Goal: Task Accomplishment & Management: Manage account settings

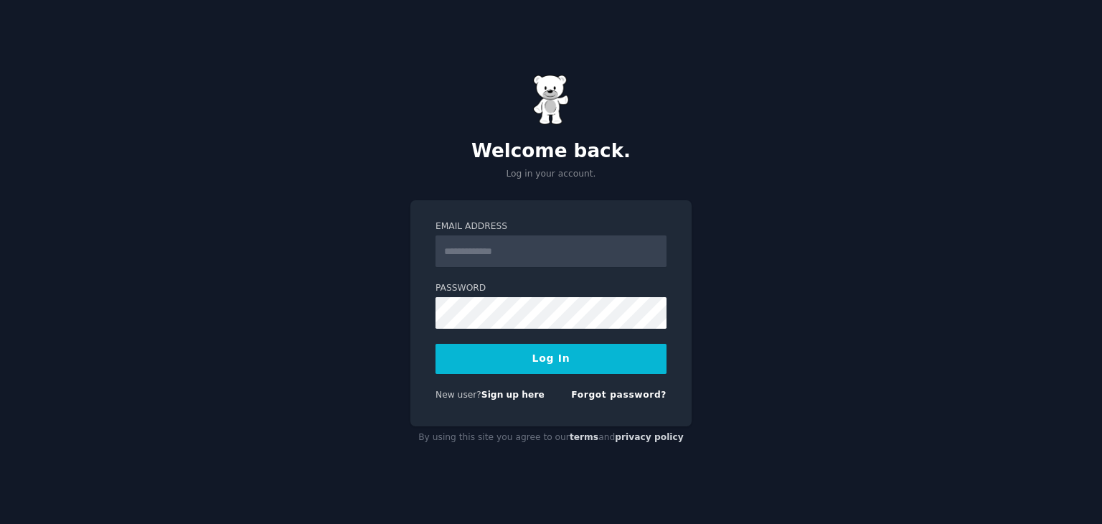
click at [531, 261] on input "Email Address" at bounding box center [551, 251] width 231 height 32
type input "**********"
click at [505, 328] on form "**********" at bounding box center [551, 313] width 231 height 186
click at [728, 197] on div "**********" at bounding box center [551, 262] width 1102 height 524
click at [670, 245] on div "**********" at bounding box center [551, 313] width 281 height 226
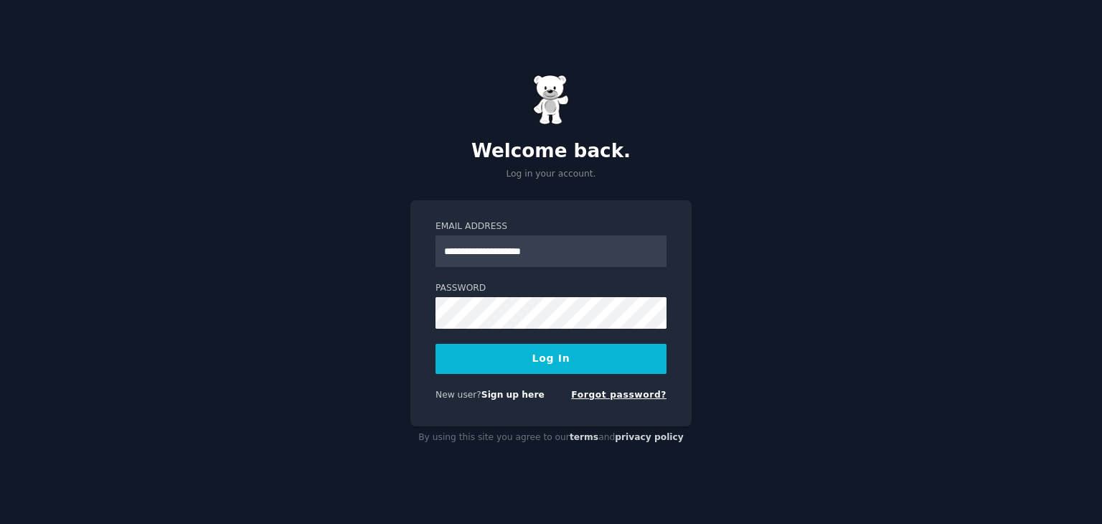
click at [645, 393] on link "Forgot password?" at bounding box center [618, 395] width 95 height 10
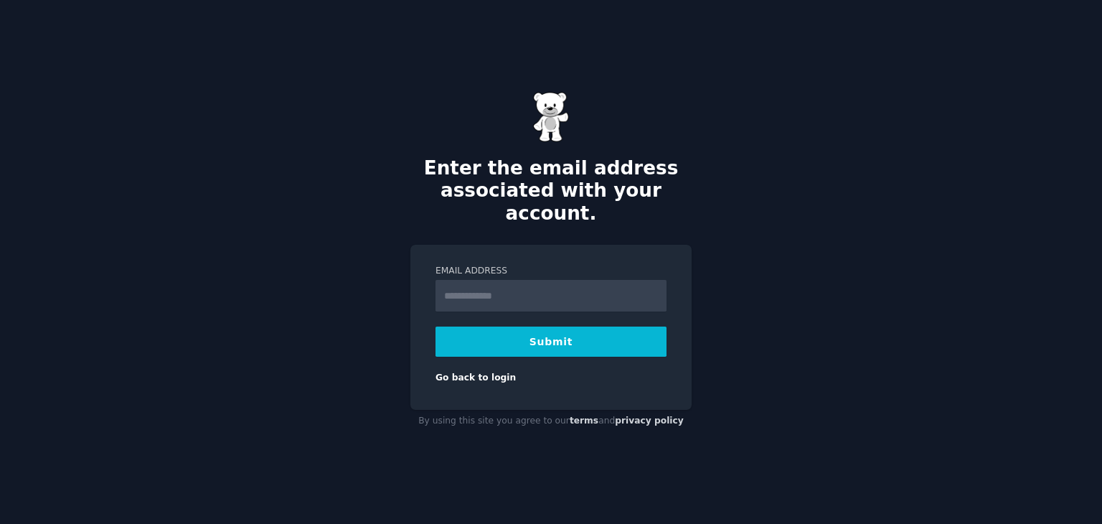
click at [517, 280] on input "Email Address" at bounding box center [551, 296] width 231 height 32
type input "**********"
click at [555, 328] on button "Submit" at bounding box center [551, 342] width 231 height 30
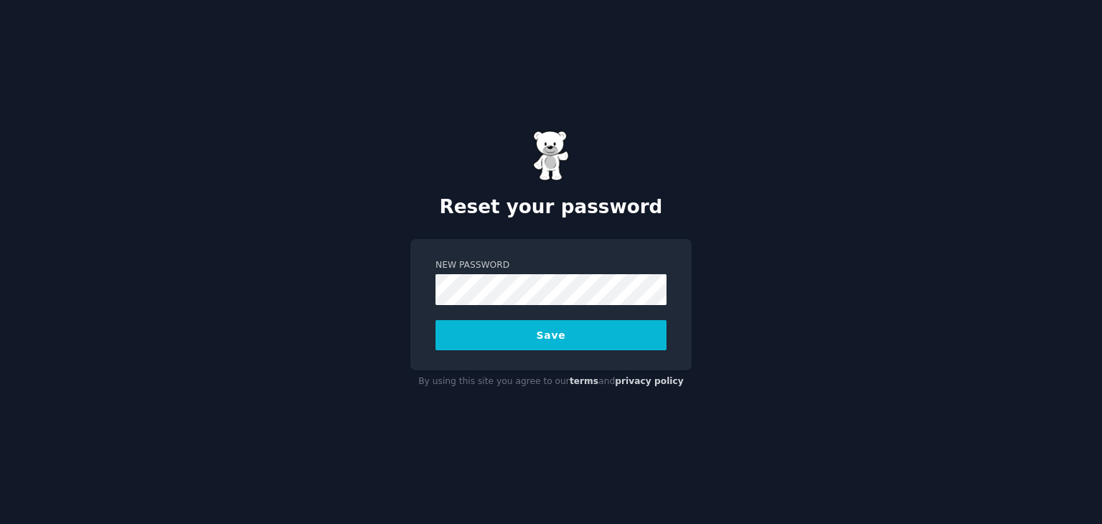
click at [821, 193] on div "Reset your password New Password Save By using this site you agree to our terms…" at bounding box center [551, 262] width 1102 height 524
click at [445, 235] on div "Reset your password New Password Save By using this site you agree to our terms…" at bounding box center [551, 262] width 1102 height 524
click at [812, 217] on div "Reset your password New Password Save By using this site you agree to our terms…" at bounding box center [551, 262] width 1102 height 524
drag, startPoint x: 466, startPoint y: 306, endPoint x: 802, endPoint y: 169, distance: 363.4
click at [802, 169] on div "Reset your password New Password Save By using this site you agree to our terms…" at bounding box center [551, 262] width 1102 height 524
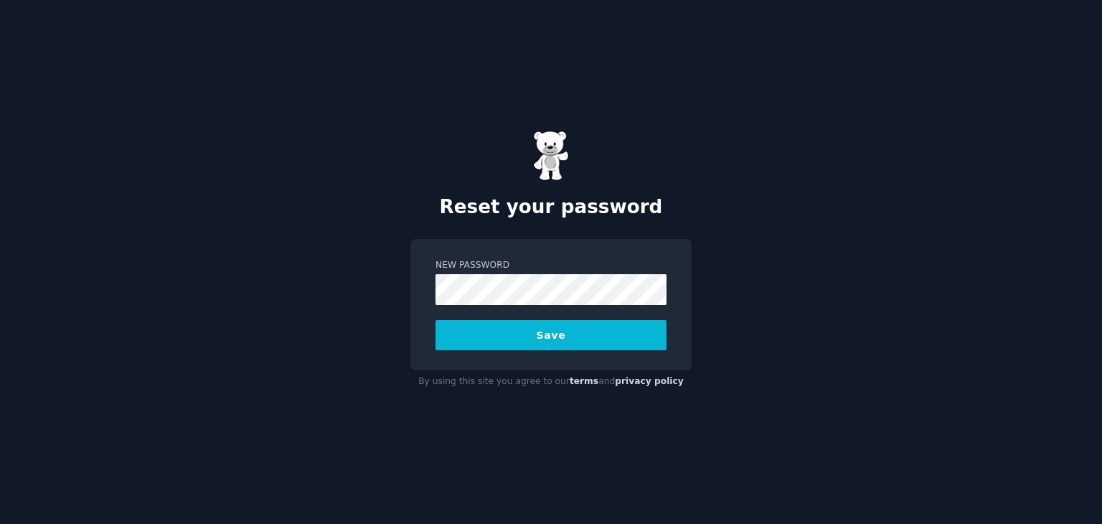
click at [502, 334] on button "Save" at bounding box center [551, 335] width 231 height 30
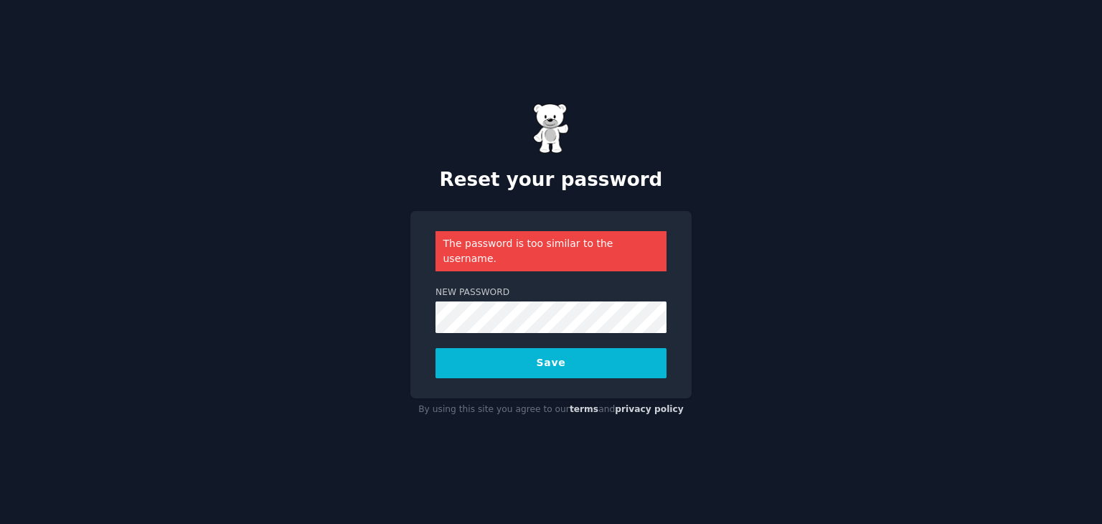
click at [539, 350] on button "Save" at bounding box center [551, 363] width 231 height 30
click at [534, 357] on button "Save" at bounding box center [551, 363] width 231 height 30
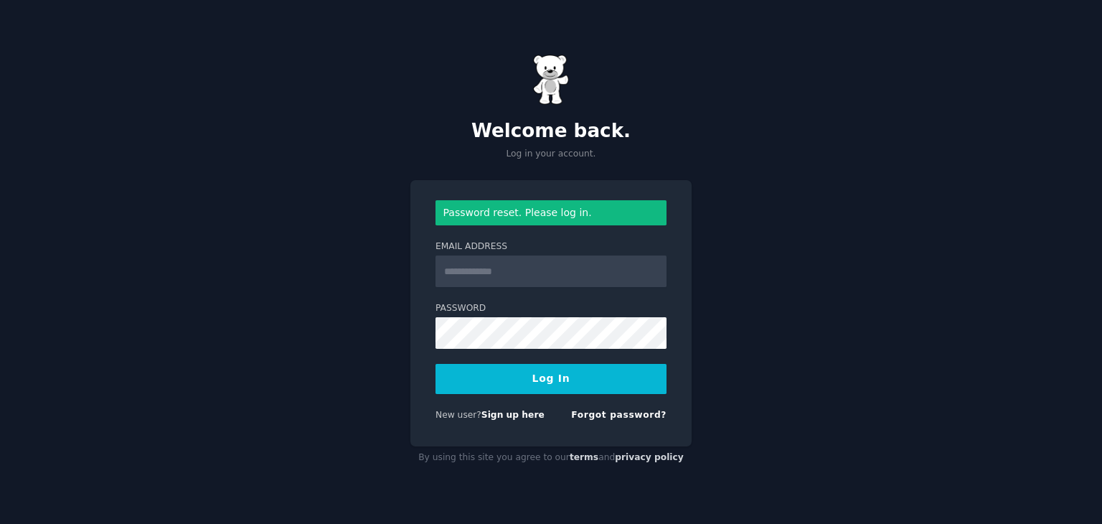
click at [493, 263] on input "Email Address" at bounding box center [551, 271] width 231 height 32
type input "**********"
click at [586, 383] on button "Log In" at bounding box center [551, 379] width 231 height 30
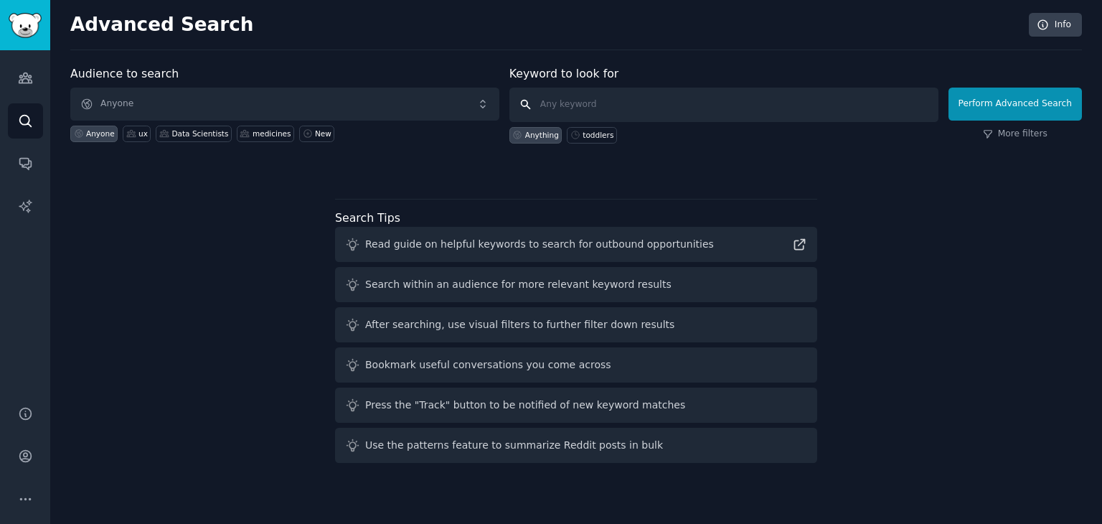
click at [549, 110] on input "text" at bounding box center [724, 105] width 429 height 34
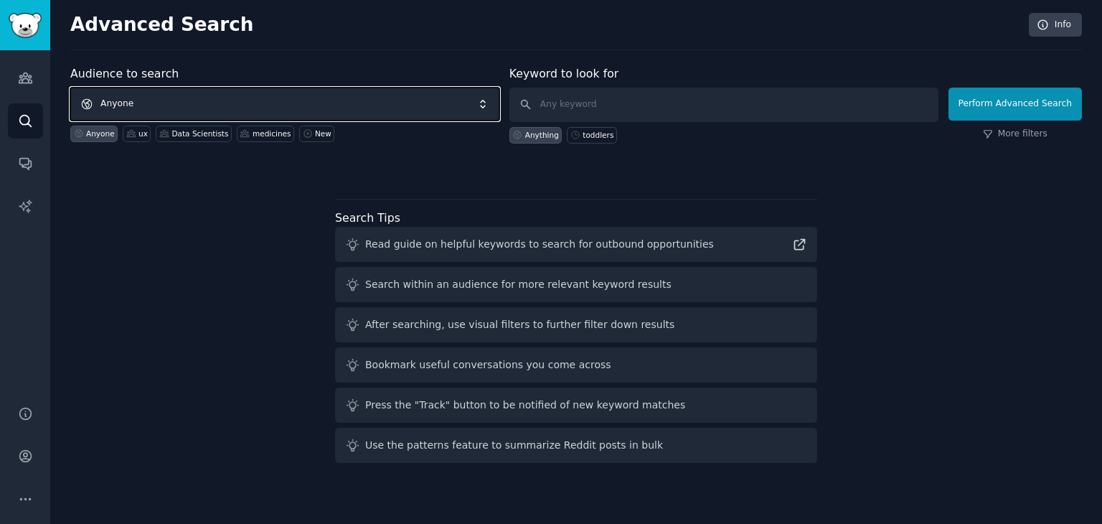
click at [132, 107] on span "Anyone" at bounding box center [284, 104] width 429 height 33
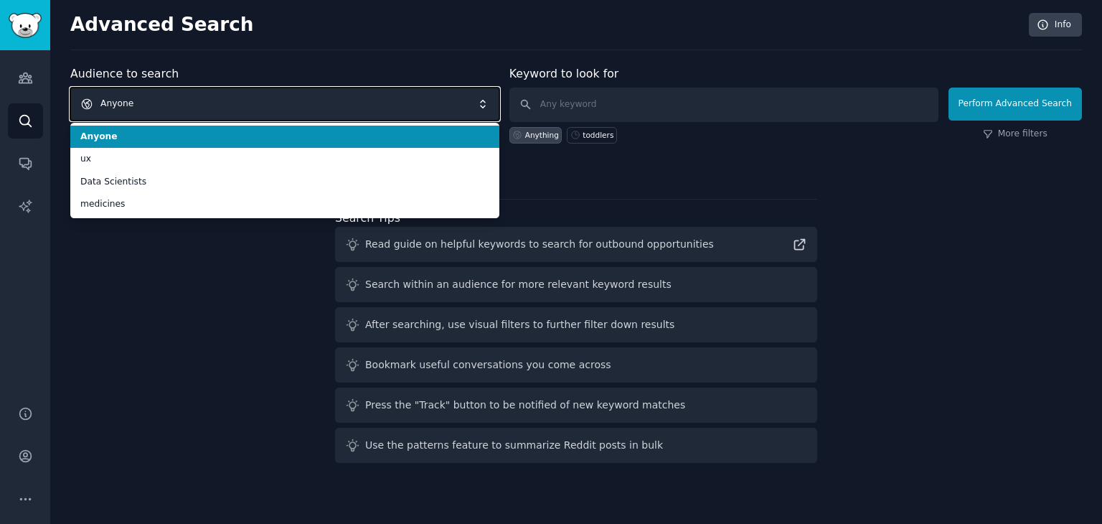
click at [132, 107] on span "Anyone" at bounding box center [284, 104] width 429 height 33
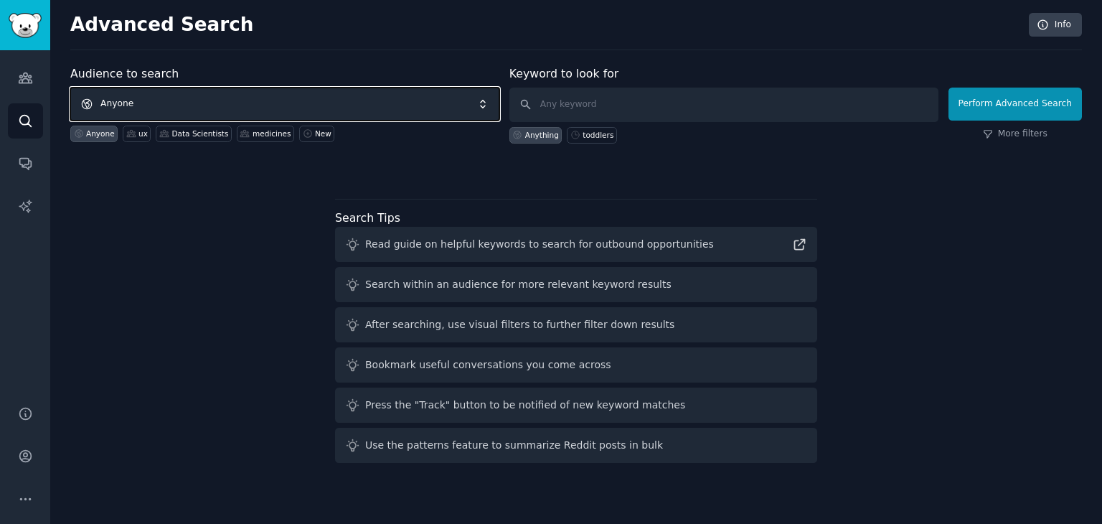
click at [132, 107] on span "Anyone" at bounding box center [284, 104] width 429 height 33
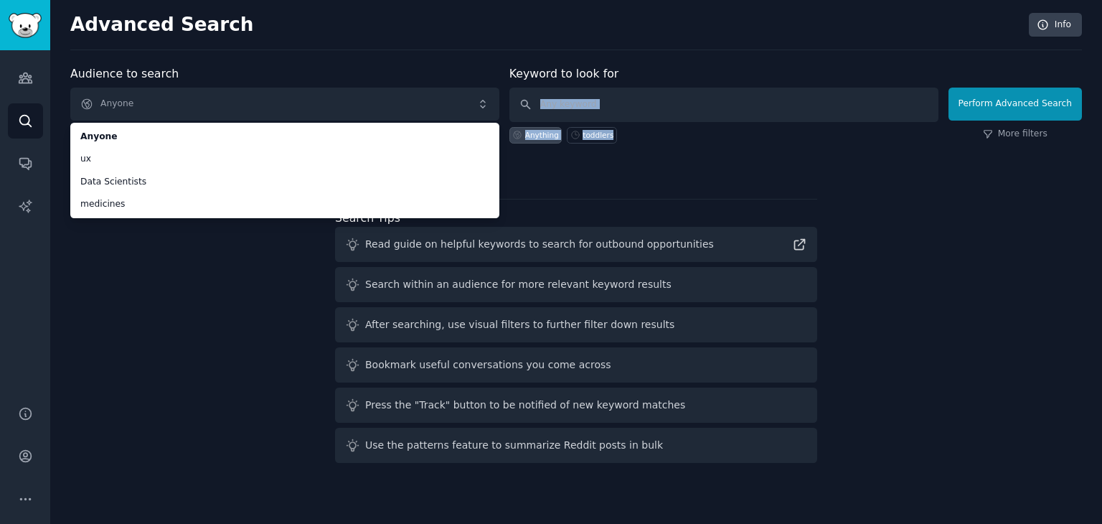
drag, startPoint x: 663, startPoint y: 134, endPoint x: 561, endPoint y: 103, distance: 107.2
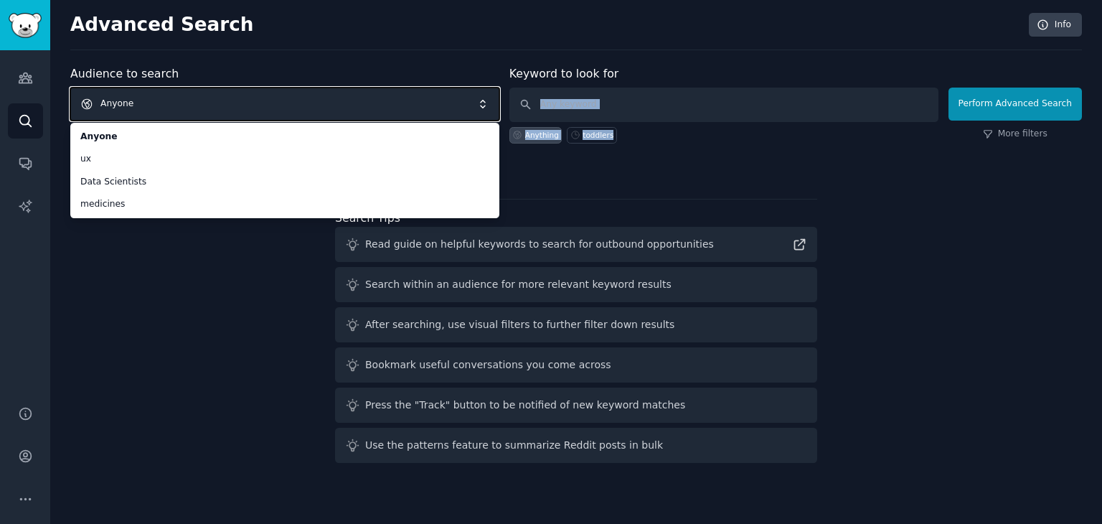
click at [561, 103] on div "Keyword to look for Anything toddlers" at bounding box center [724, 104] width 429 height 78
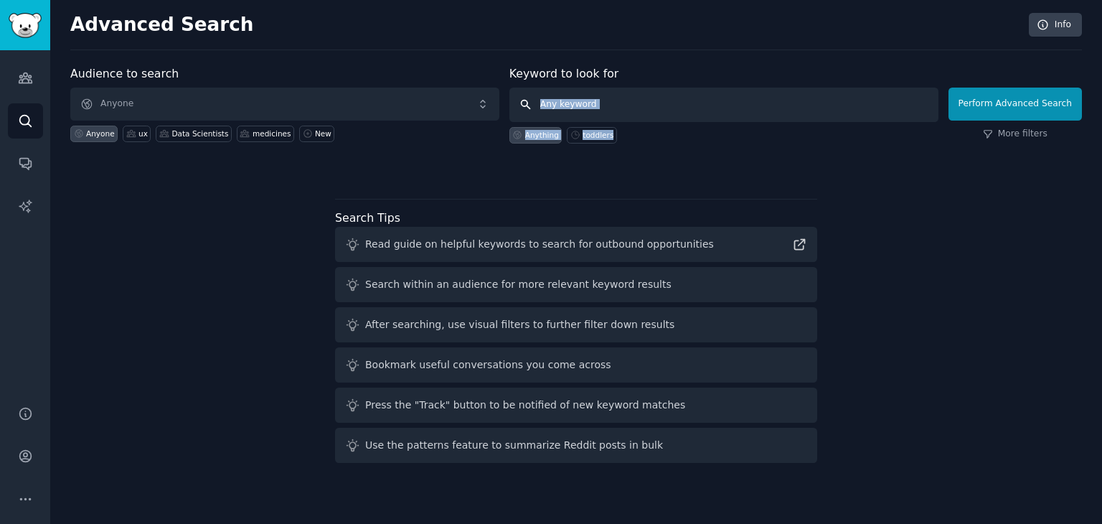
click at [561, 103] on input "text" at bounding box center [724, 105] width 429 height 34
click at [596, 105] on input "text" at bounding box center [724, 105] width 429 height 34
type input "senior citizen traveling"
click button "Perform Advanced Search" at bounding box center [1015, 104] width 133 height 33
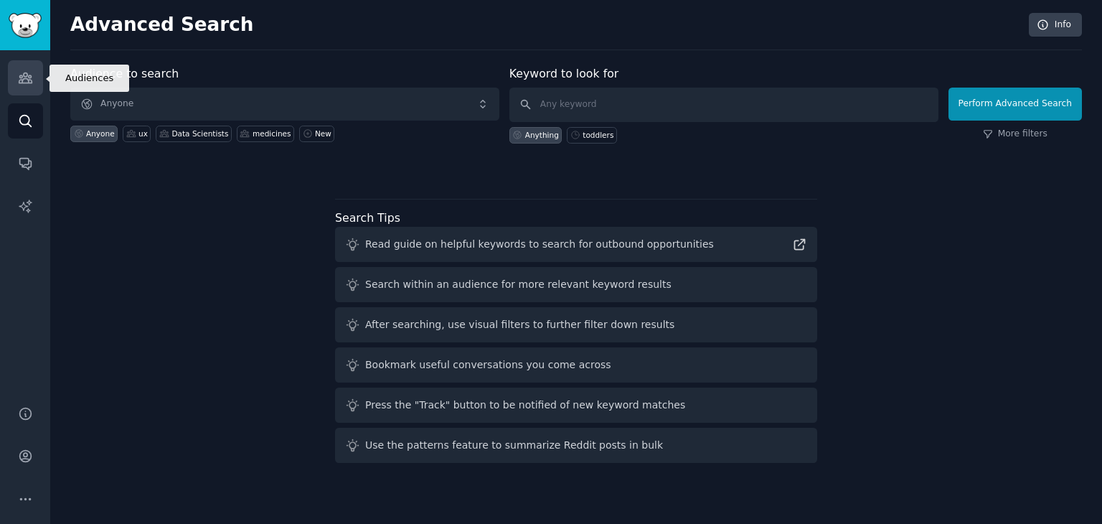
click at [26, 87] on link "Audiences" at bounding box center [25, 77] width 35 height 35
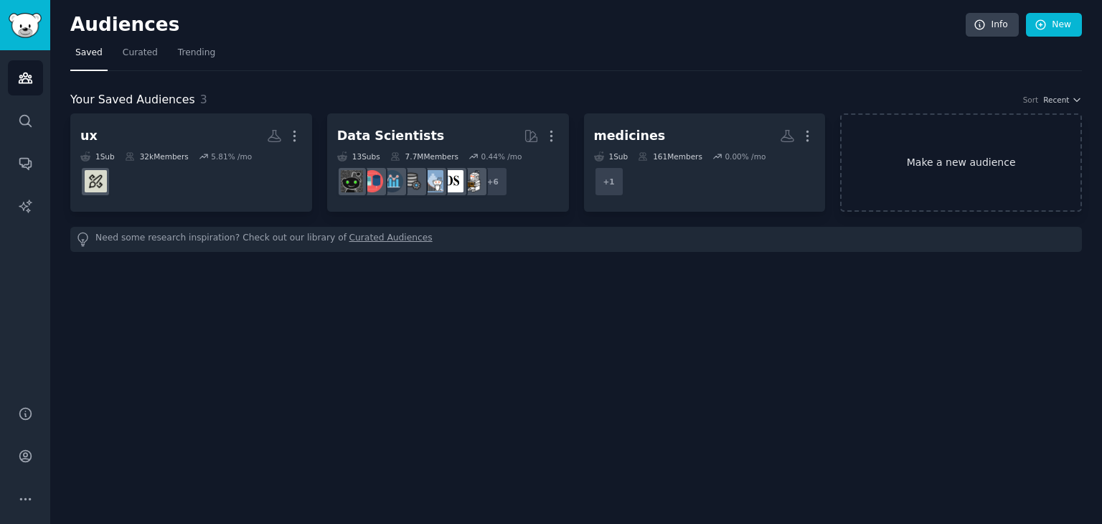
click at [957, 190] on link "Make a new audience" at bounding box center [961, 162] width 242 height 98
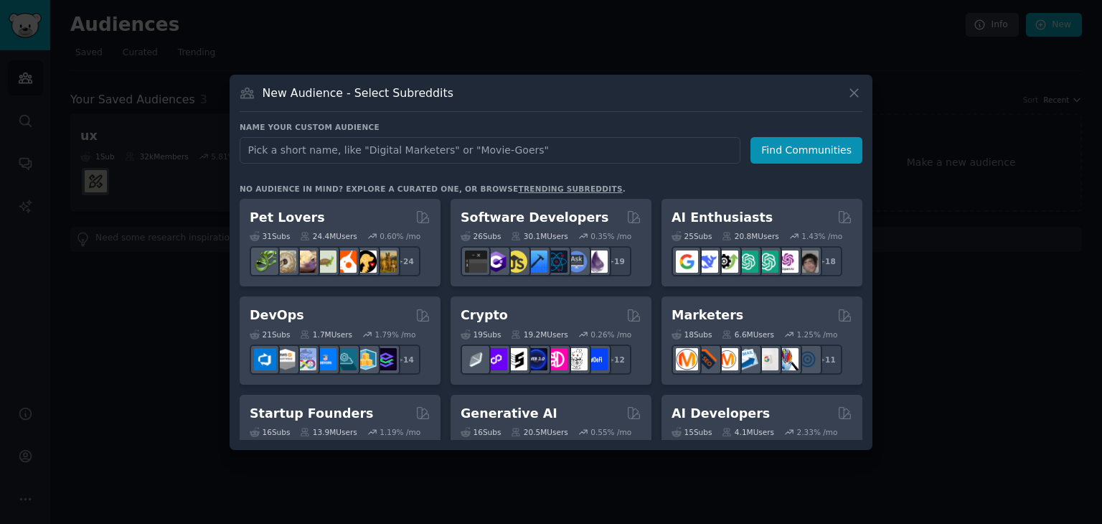
click at [423, 153] on input "text" at bounding box center [490, 150] width 501 height 27
click at [287, 152] on input "senior citzenn" at bounding box center [490, 150] width 501 height 27
click at [315, 152] on input "senior citizenn" at bounding box center [490, 150] width 501 height 27
type input "senior citizen traveling"
click button "Find Communities" at bounding box center [807, 150] width 112 height 27
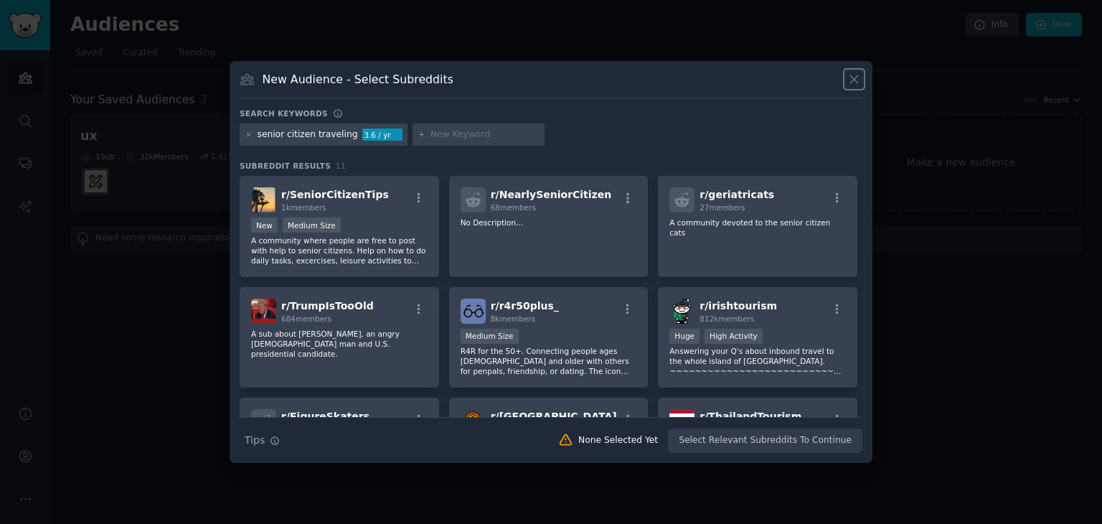
click at [853, 80] on icon at bounding box center [854, 79] width 8 height 8
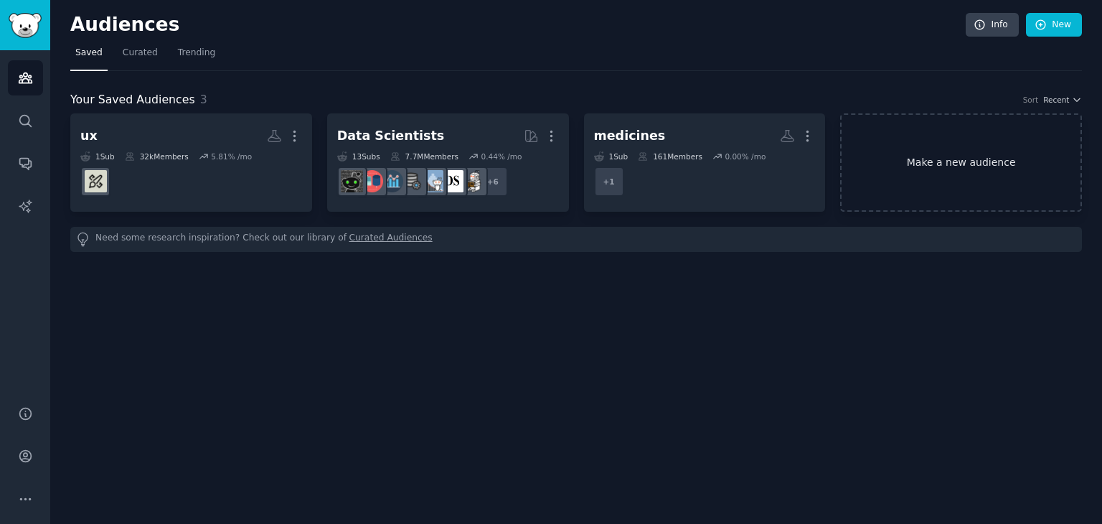
click at [933, 184] on link "Make a new audience" at bounding box center [961, 162] width 242 height 98
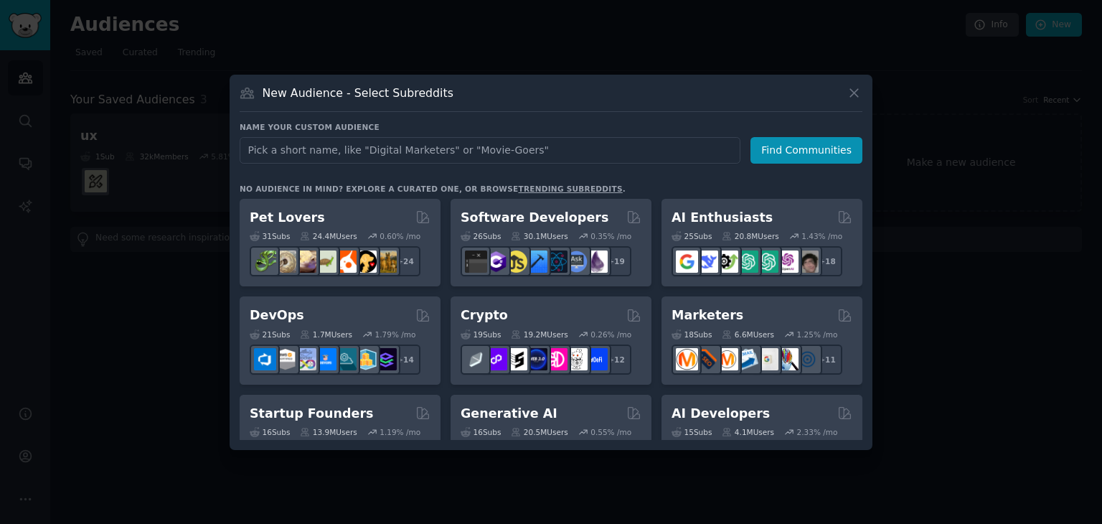
click at [485, 156] on input "text" at bounding box center [490, 150] width 501 height 27
type input "senior citizen"
click button "Find Communities" at bounding box center [807, 150] width 112 height 27
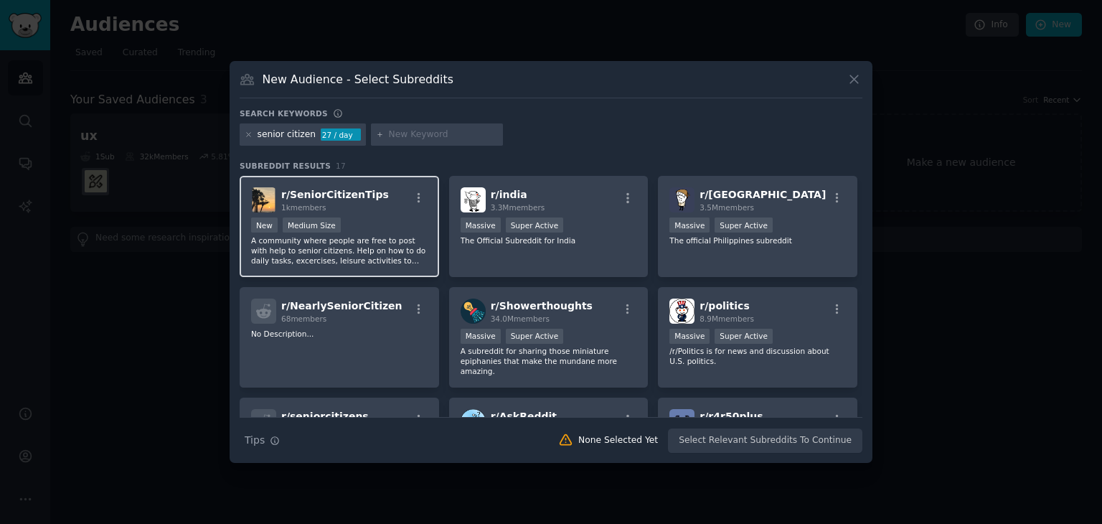
click at [375, 200] on div "r/ SeniorCitizenTips 1k members" at bounding box center [339, 199] width 177 height 25
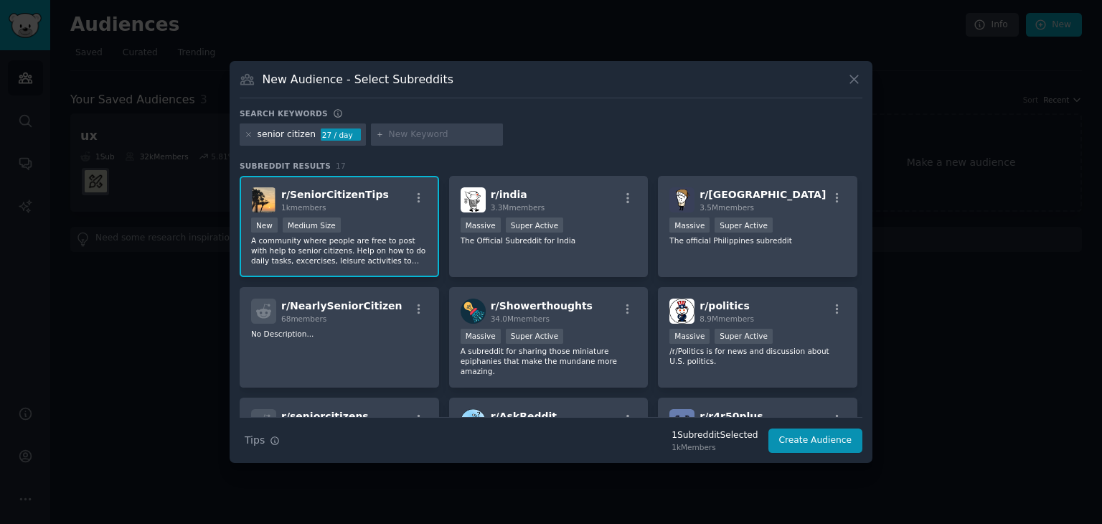
click at [347, 212] on div "1k members" at bounding box center [335, 207] width 108 height 10
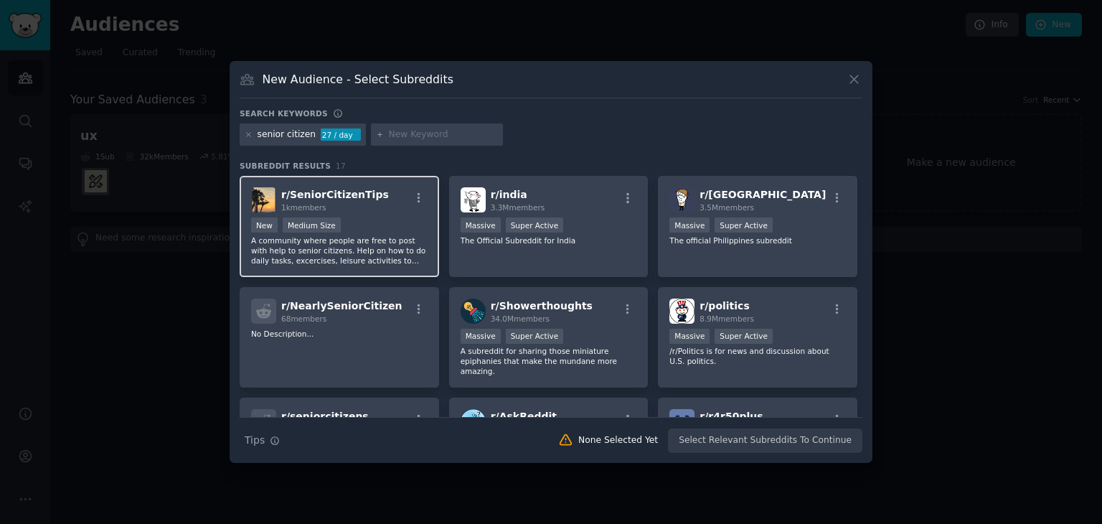
click at [345, 225] on div "1000 - 10,000 members New Medium Size" at bounding box center [339, 226] width 177 height 18
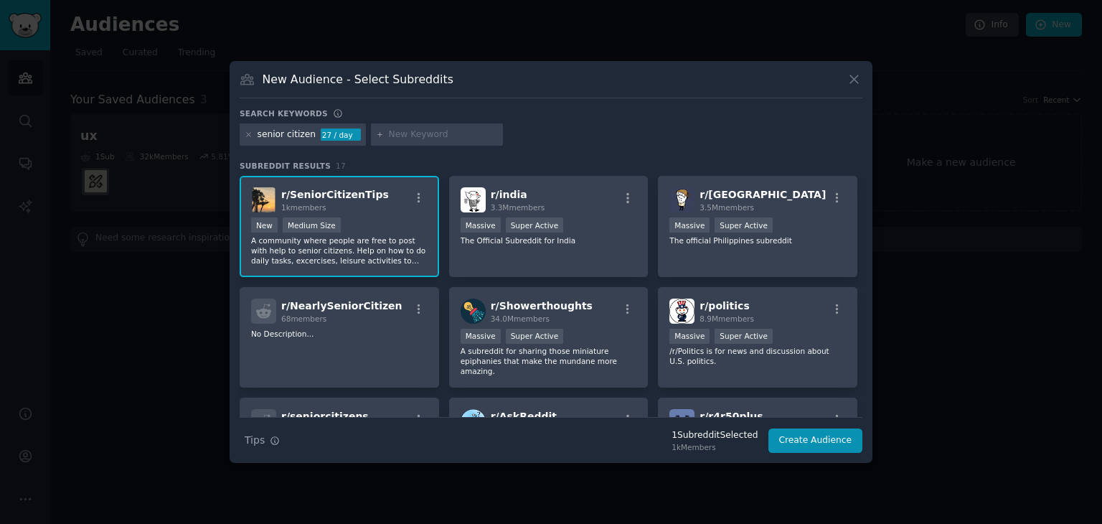
click at [345, 225] on div "1000 - 10,000 members New Medium Size" at bounding box center [339, 226] width 177 height 18
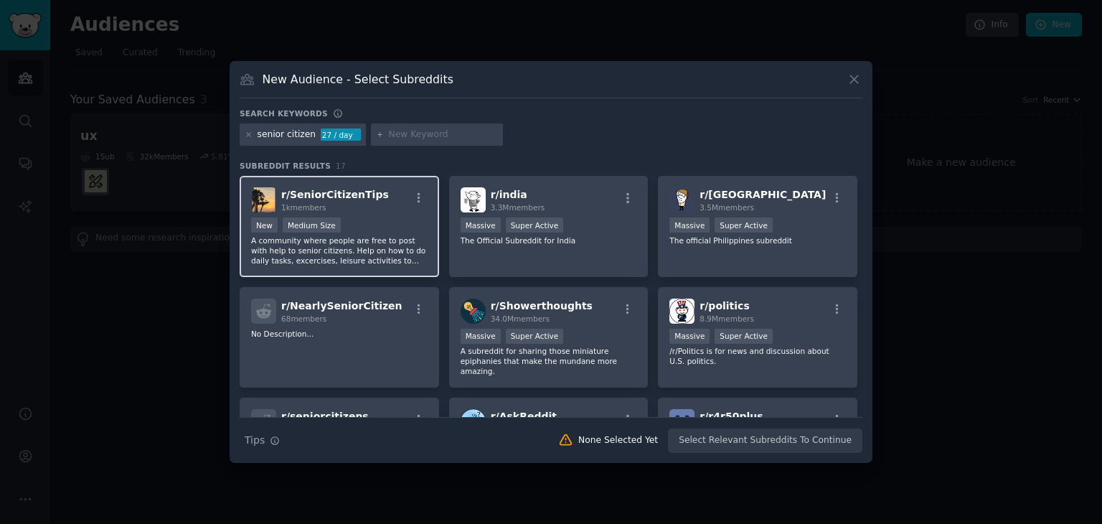
click at [345, 225] on div "1000 - 10,000 members New Medium Size" at bounding box center [339, 226] width 177 height 18
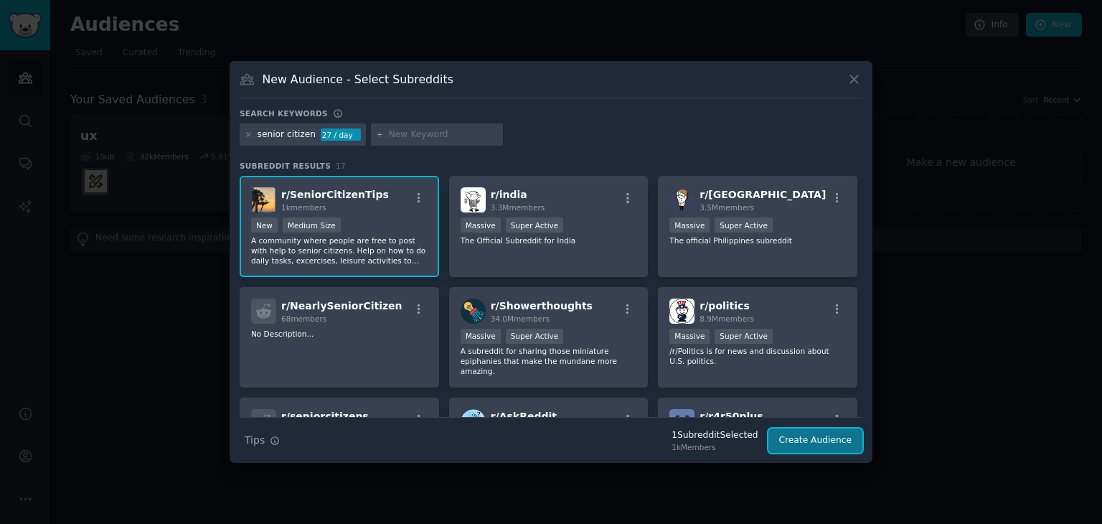
click at [803, 439] on button "Create Audience" at bounding box center [816, 440] width 95 height 24
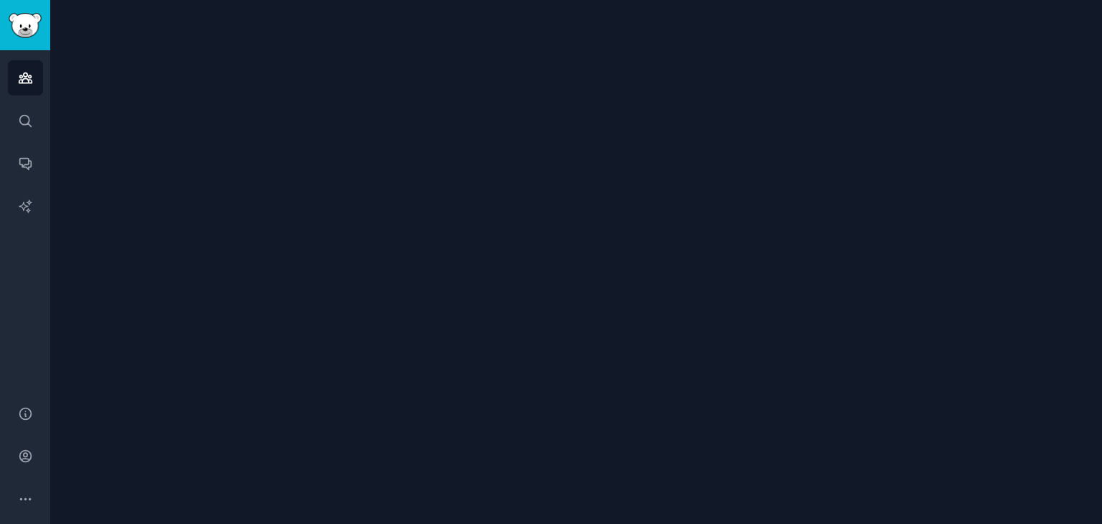
click at [803, 439] on div at bounding box center [576, 262] width 1052 height 524
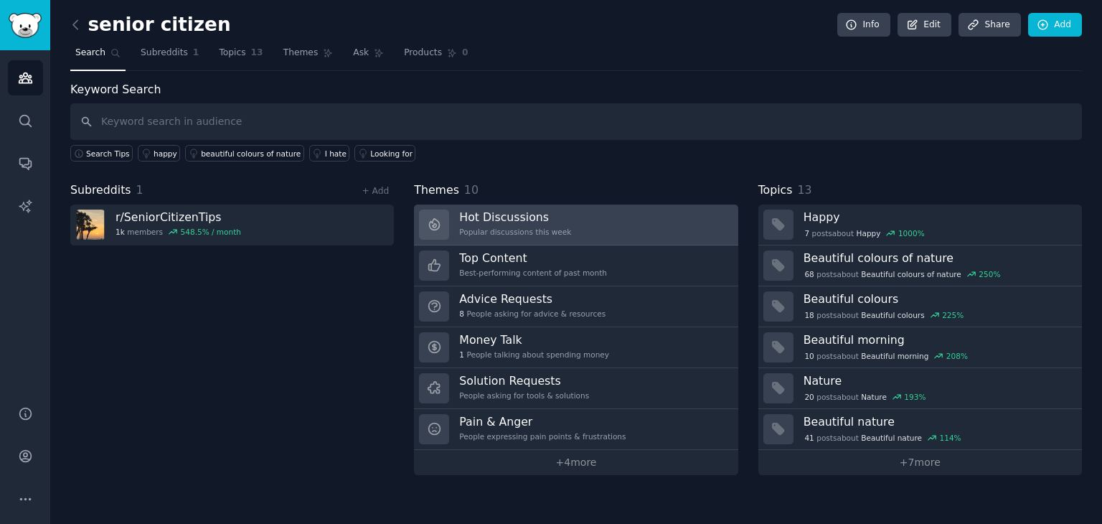
click at [624, 235] on link "Hot Discussions Popular discussions this week" at bounding box center [576, 225] width 324 height 41
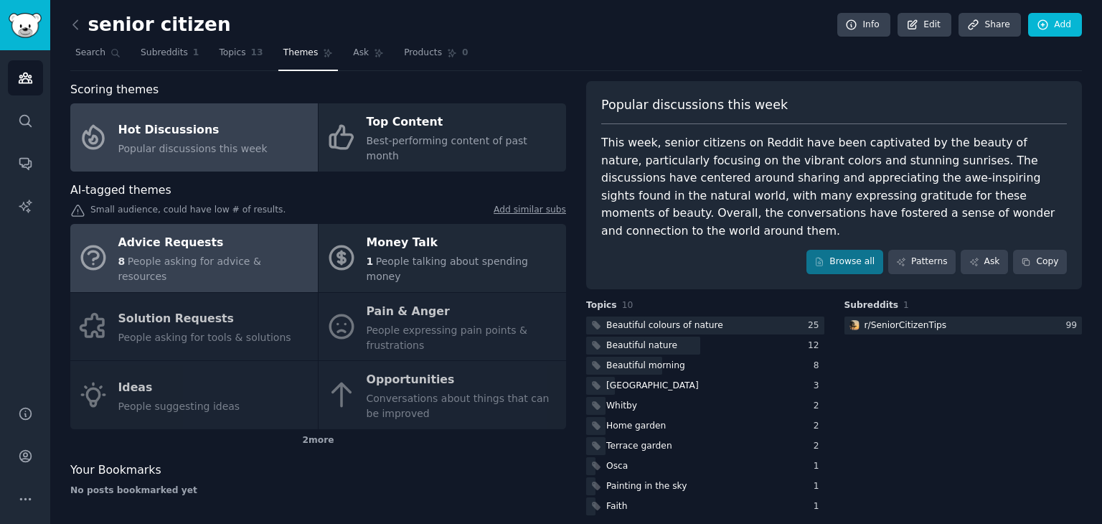
click at [252, 233] on div "Advice Requests" at bounding box center [214, 243] width 192 height 23
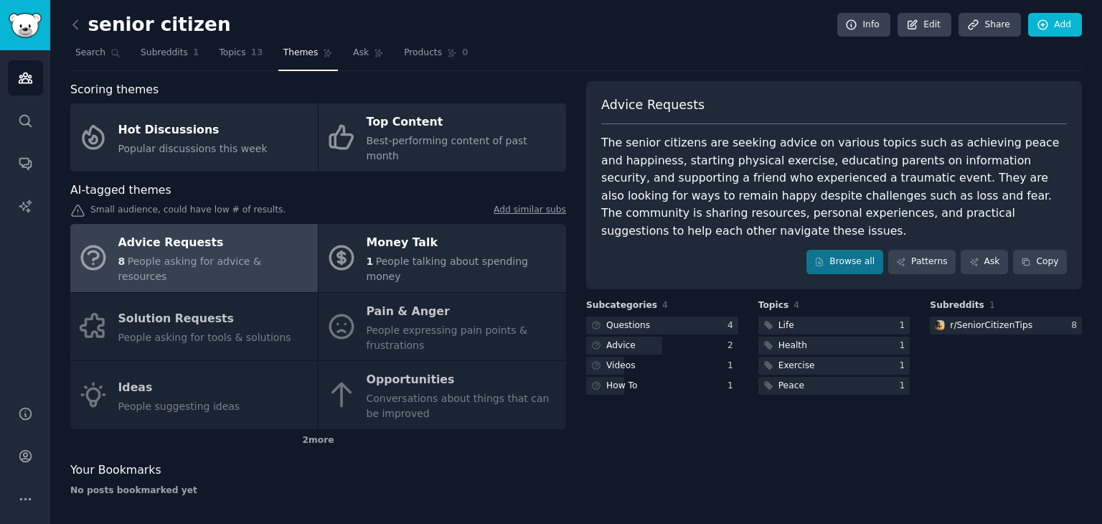
click at [249, 288] on div "Advice Requests 8 People asking for advice & resources Money Talk 1 People talk…" at bounding box center [318, 326] width 496 height 205
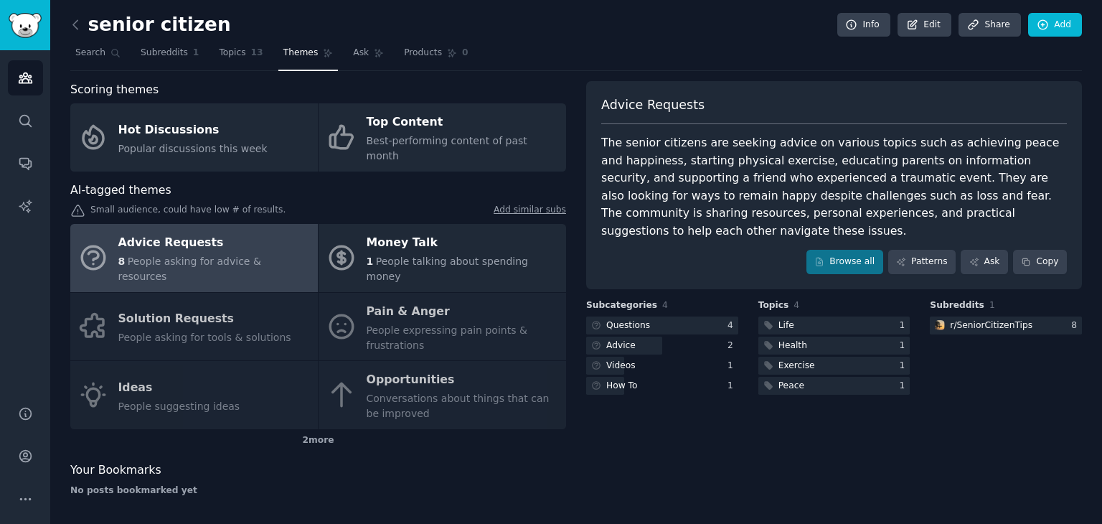
click at [249, 288] on div "Advice Requests 8 People asking for advice & resources Money Talk 1 People talk…" at bounding box center [318, 326] width 496 height 205
click at [388, 311] on div "Advice Requests 8 People asking for advice & resources Money Talk 1 People talk…" at bounding box center [318, 326] width 496 height 205
click at [383, 277] on div "Advice Requests 8 People asking for advice & resources Money Talk 1 People talk…" at bounding box center [318, 326] width 496 height 205
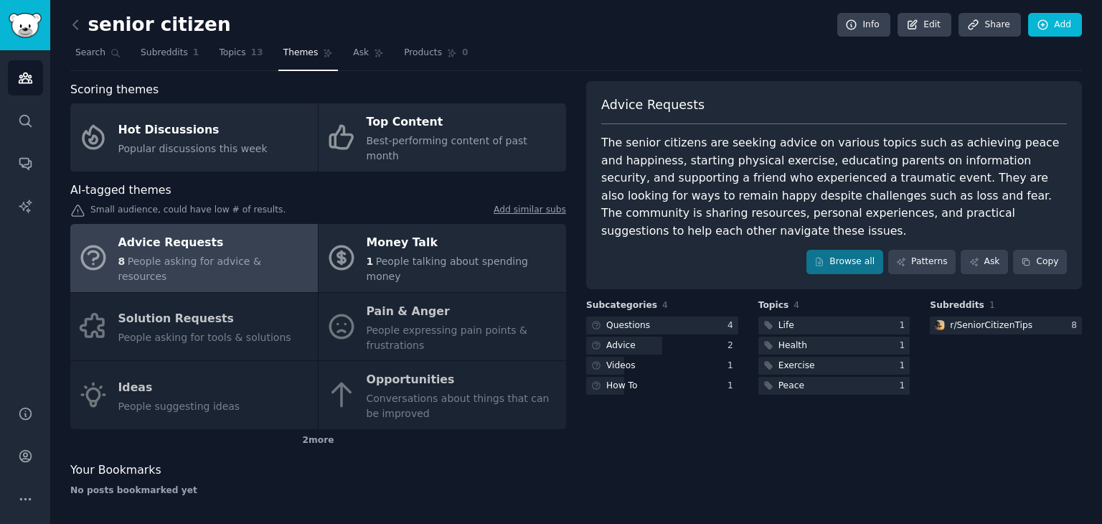
click at [339, 273] on div "Advice Requests 8 People asking for advice & resources Money Talk 1 People talk…" at bounding box center [318, 326] width 496 height 205
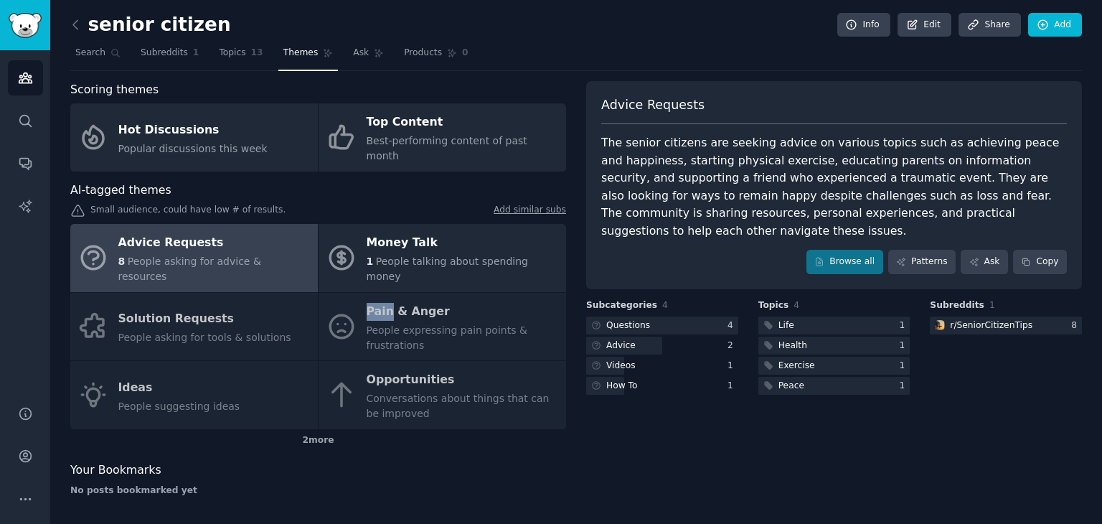
click at [339, 273] on div "Advice Requests 8 People asking for advice & resources Money Talk 1 People talk…" at bounding box center [318, 326] width 496 height 205
click at [72, 17] on icon at bounding box center [75, 24] width 15 height 15
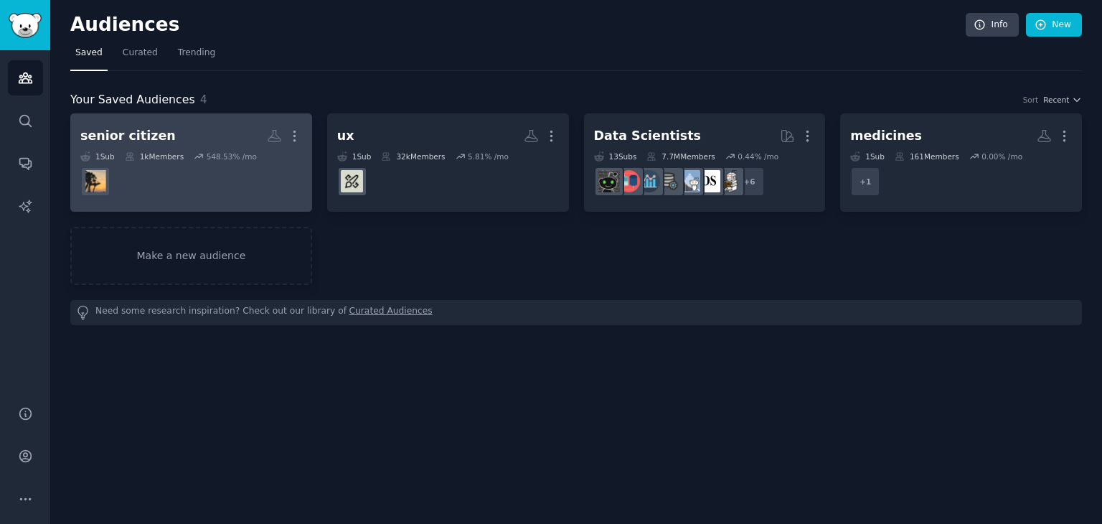
click at [210, 133] on h2 "senior citizen More" at bounding box center [191, 135] width 222 height 25
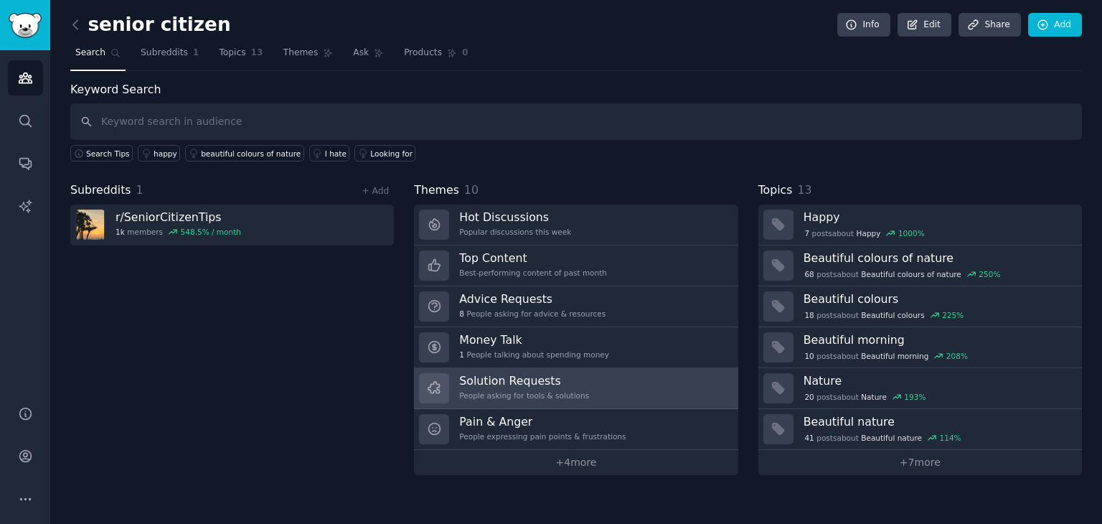
click at [557, 383] on h3 "Solution Requests" at bounding box center [524, 380] width 130 height 15
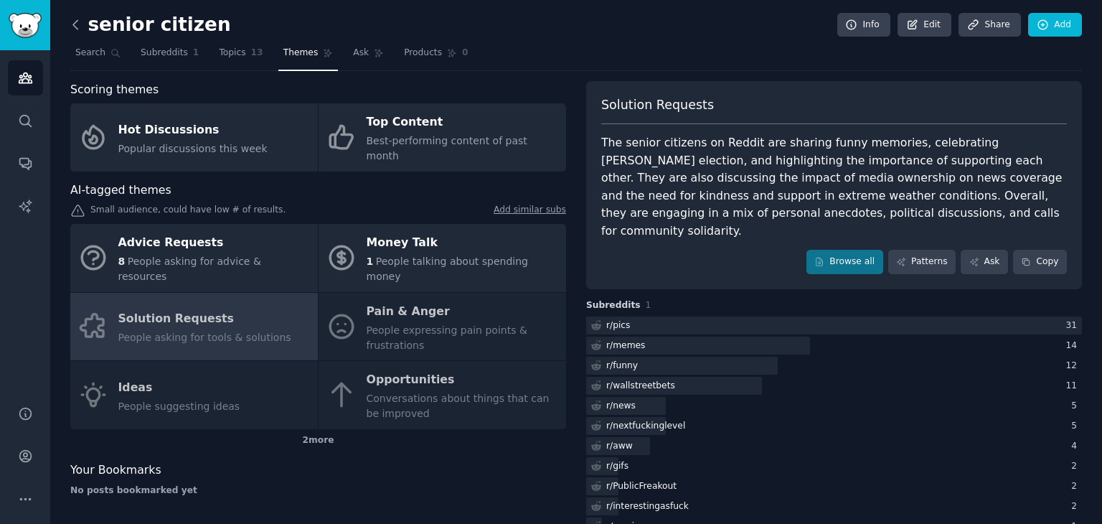
click at [75, 22] on icon at bounding box center [75, 24] width 4 height 9
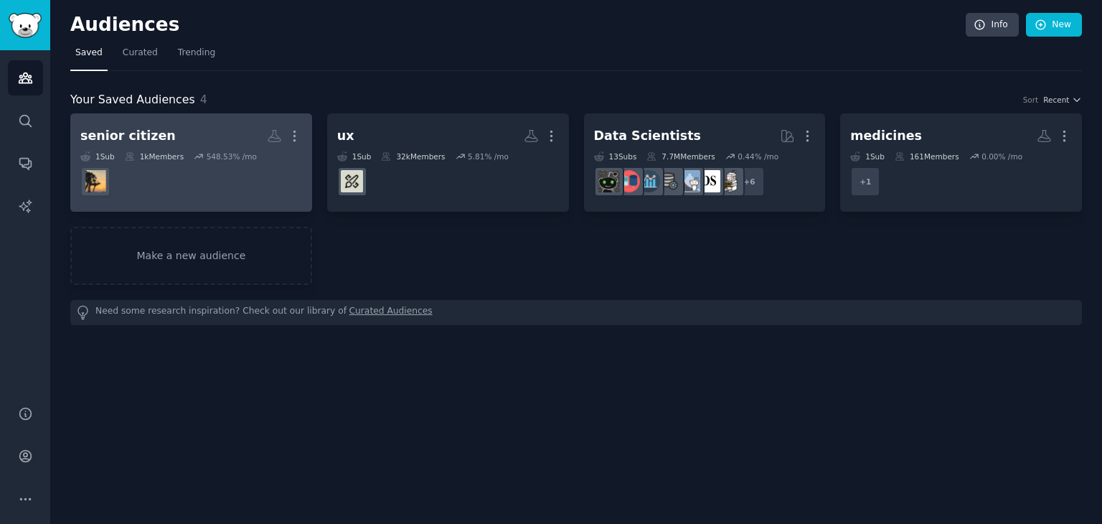
click at [197, 136] on h2 "senior citizen More" at bounding box center [191, 135] width 222 height 25
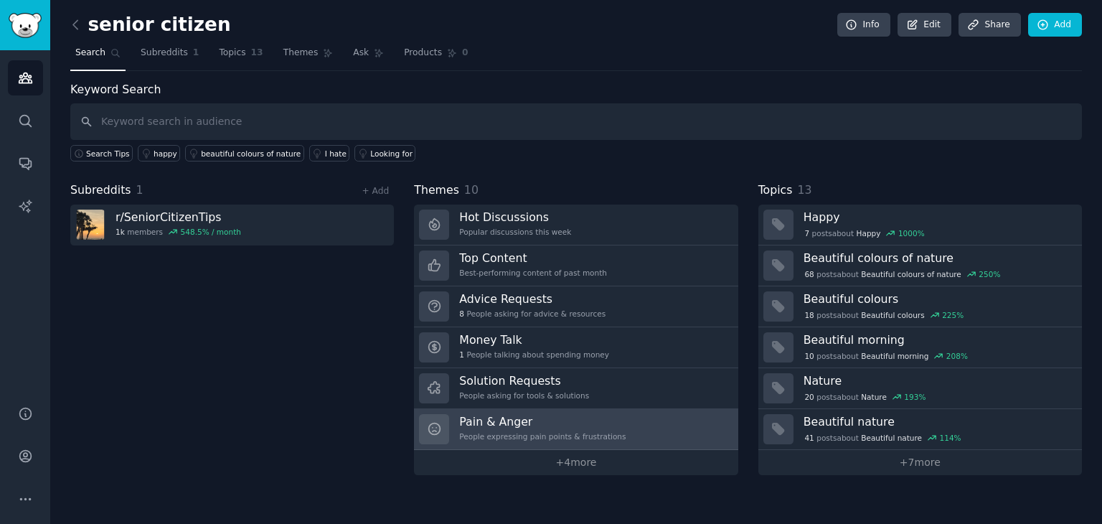
click at [594, 431] on div "People expressing pain points & frustrations" at bounding box center [542, 436] width 167 height 10
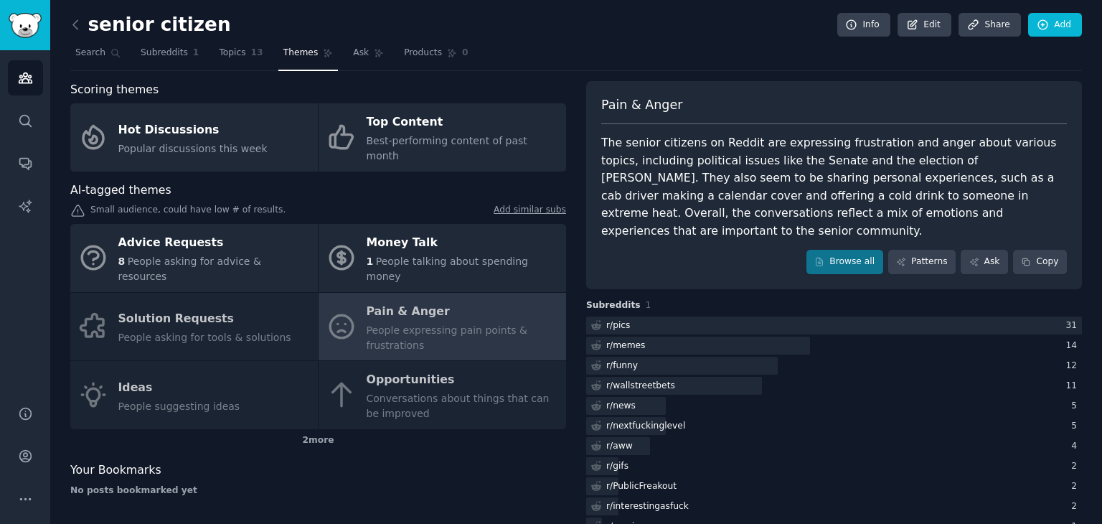
click at [258, 366] on div "Advice Requests 8 People asking for advice & resources Money Talk 1 People talk…" at bounding box center [318, 326] width 496 height 205
click at [78, 23] on icon at bounding box center [75, 24] width 15 height 15
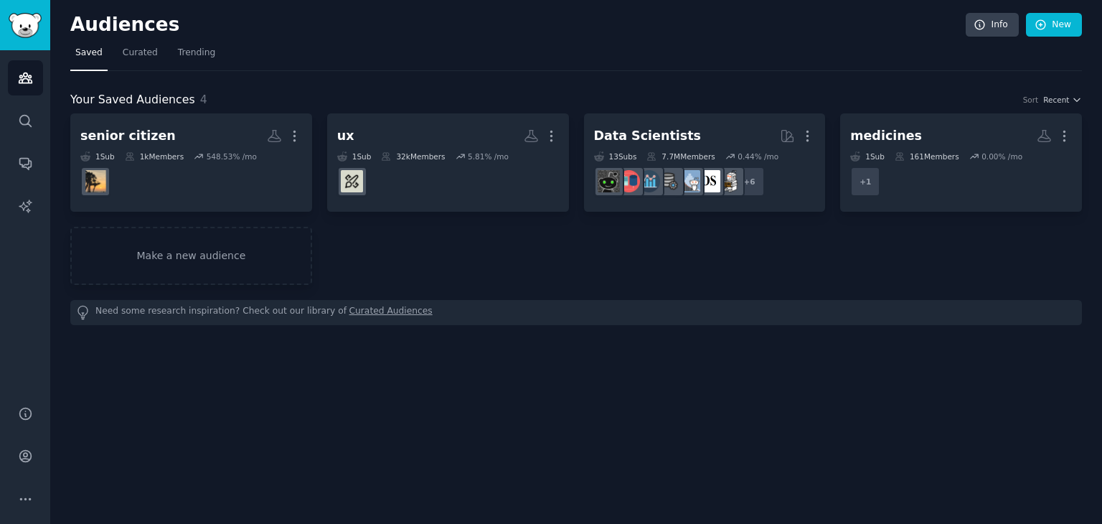
click at [180, 151] on div "1k Members" at bounding box center [154, 156] width 59 height 10
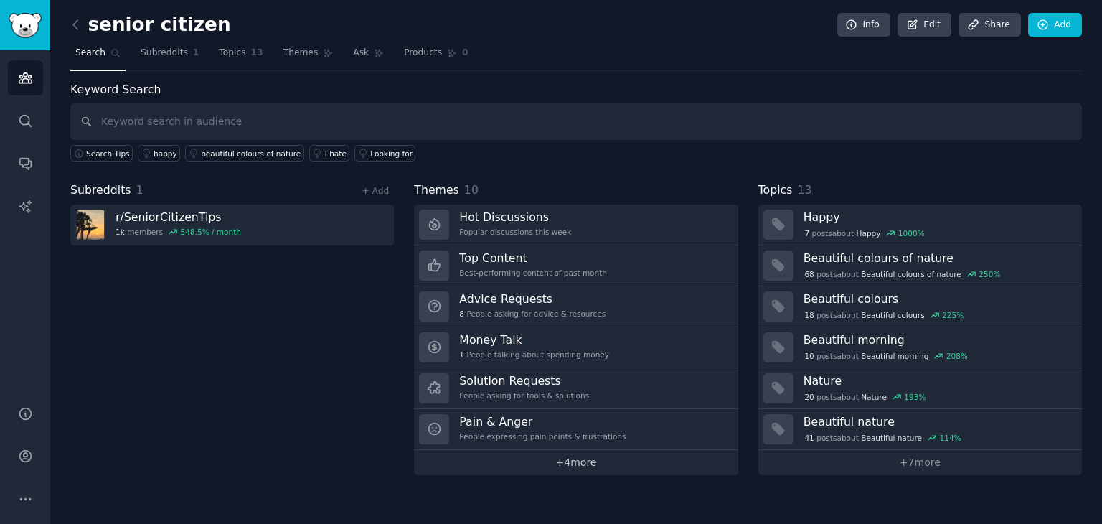
click at [599, 472] on link "+ 4 more" at bounding box center [576, 462] width 324 height 25
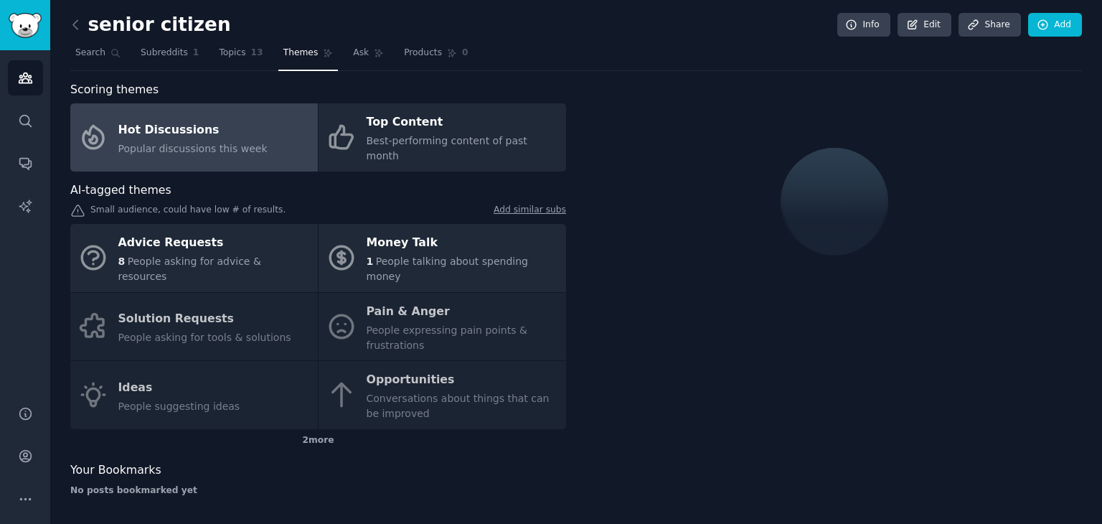
click at [221, 365] on div "Advice Requests 8 People asking for advice & resources Money Talk 1 People talk…" at bounding box center [318, 326] width 496 height 205
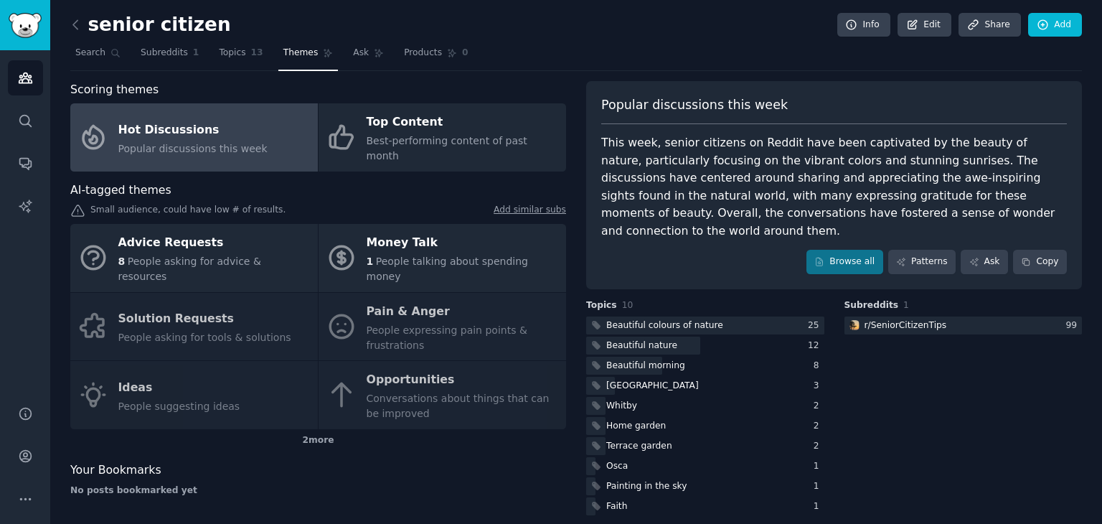
click at [221, 365] on div "Advice Requests 8 People asking for advice & resources Money Talk 1 People talk…" at bounding box center [318, 326] width 496 height 205
drag, startPoint x: 221, startPoint y: 365, endPoint x: 151, endPoint y: 361, distance: 69.7
click at [151, 361] on div "Advice Requests 8 People asking for advice & resources Money Talk 1 People talk…" at bounding box center [318, 326] width 496 height 205
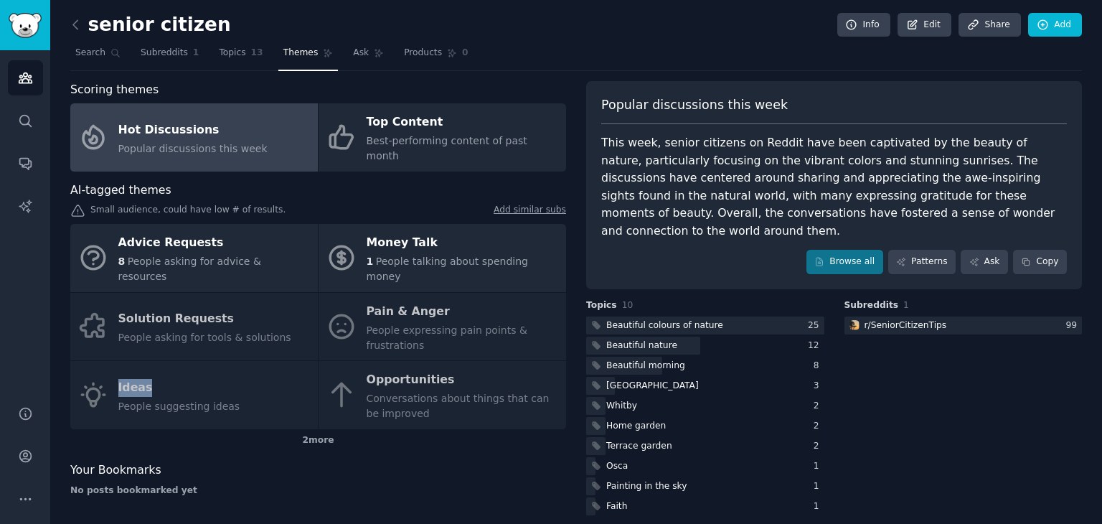
click at [151, 361] on div "Advice Requests 8 People asking for advice & resources Money Talk 1 People talk…" at bounding box center [318, 326] width 496 height 205
click at [96, 372] on div "Advice Requests 8 People asking for advice & resources Money Talk 1 People talk…" at bounding box center [318, 326] width 496 height 205
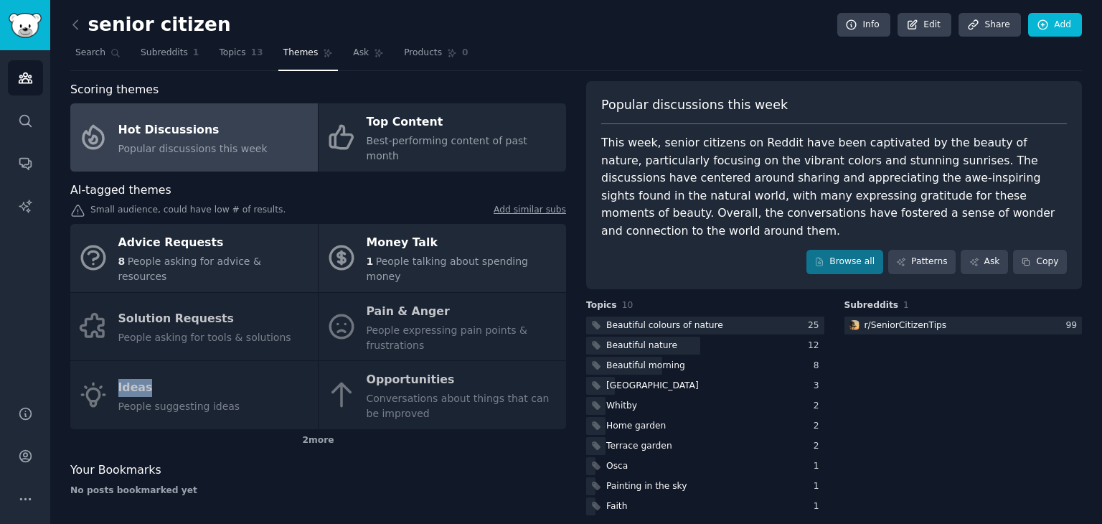
click at [96, 372] on div "Advice Requests 8 People asking for advice & resources Money Talk 1 People talk…" at bounding box center [318, 326] width 496 height 205
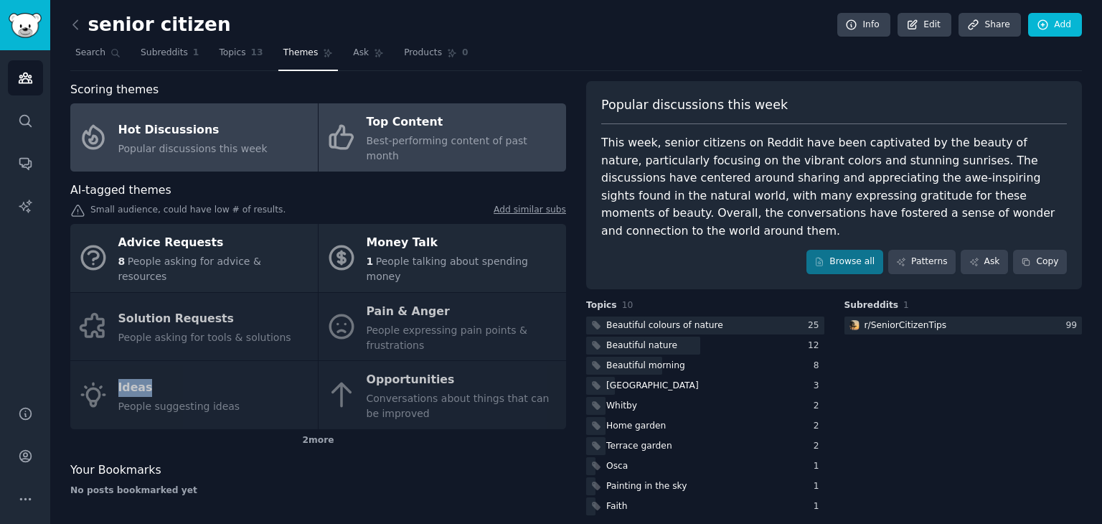
click at [428, 152] on link "Top Content Best-performing content of past month" at bounding box center [443, 137] width 248 height 68
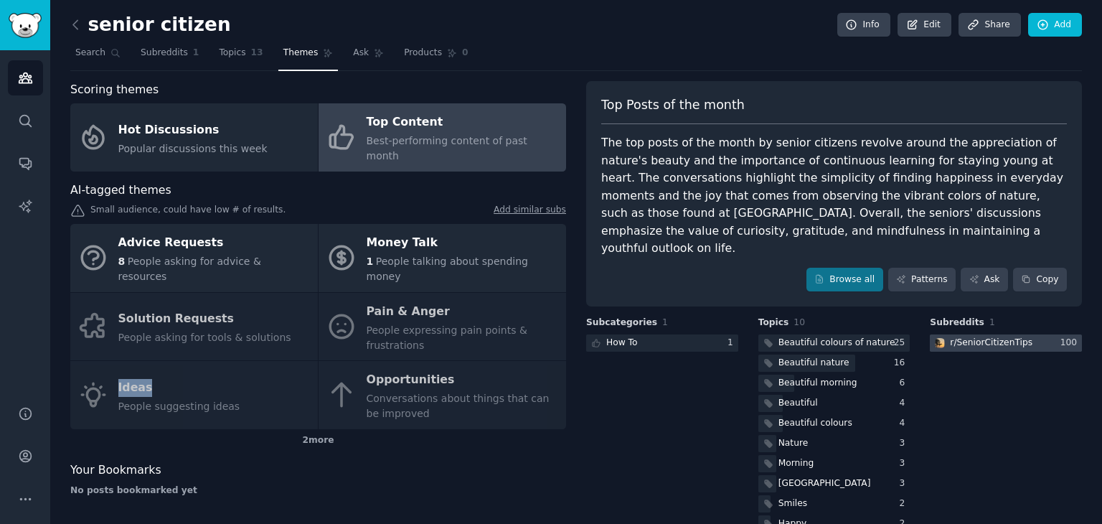
click at [1005, 337] on div "r/ SeniorCitizenTips" at bounding box center [991, 343] width 83 height 13
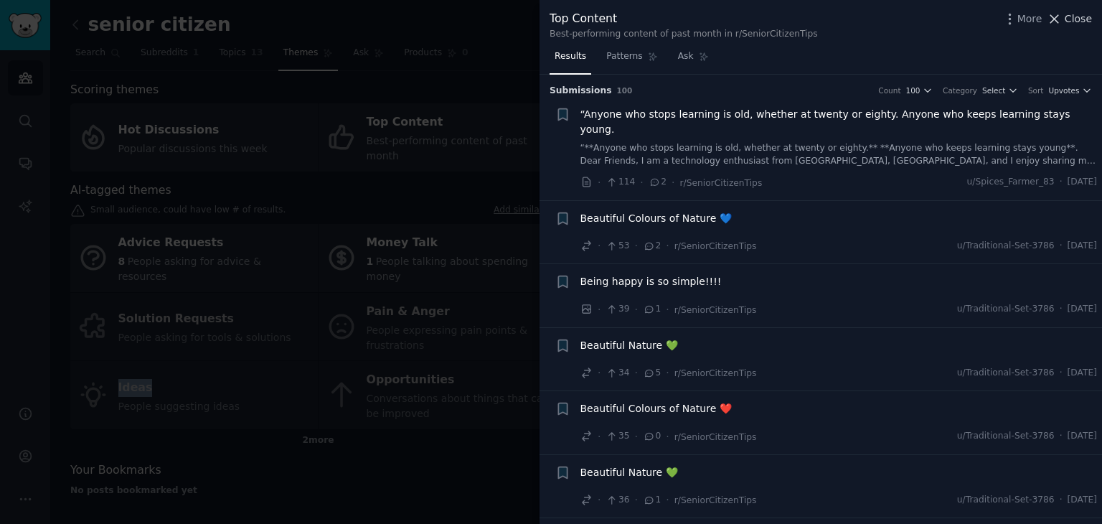
click at [1059, 19] on icon at bounding box center [1055, 19] width 8 height 8
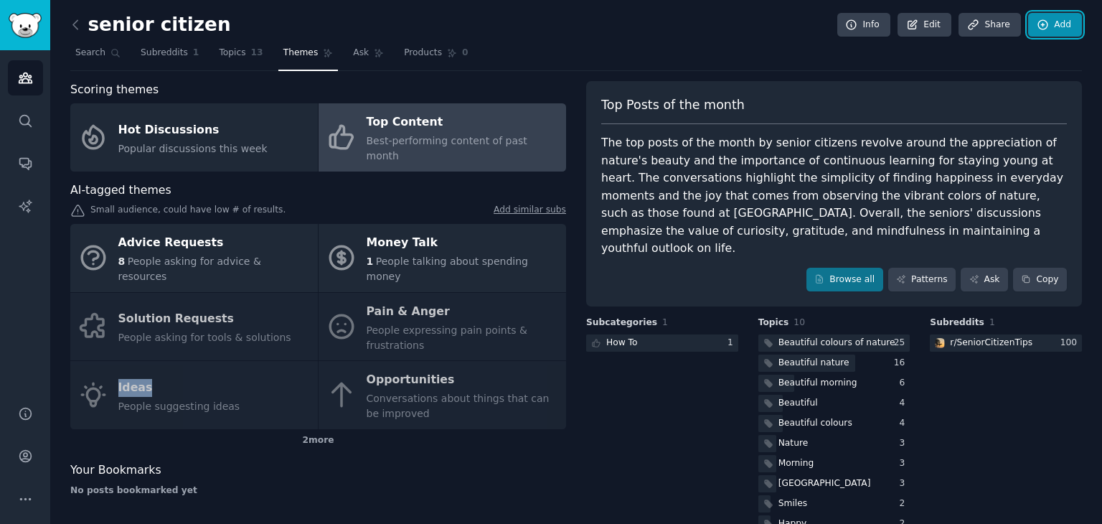
click at [1059, 19] on link "Add" at bounding box center [1055, 25] width 54 height 24
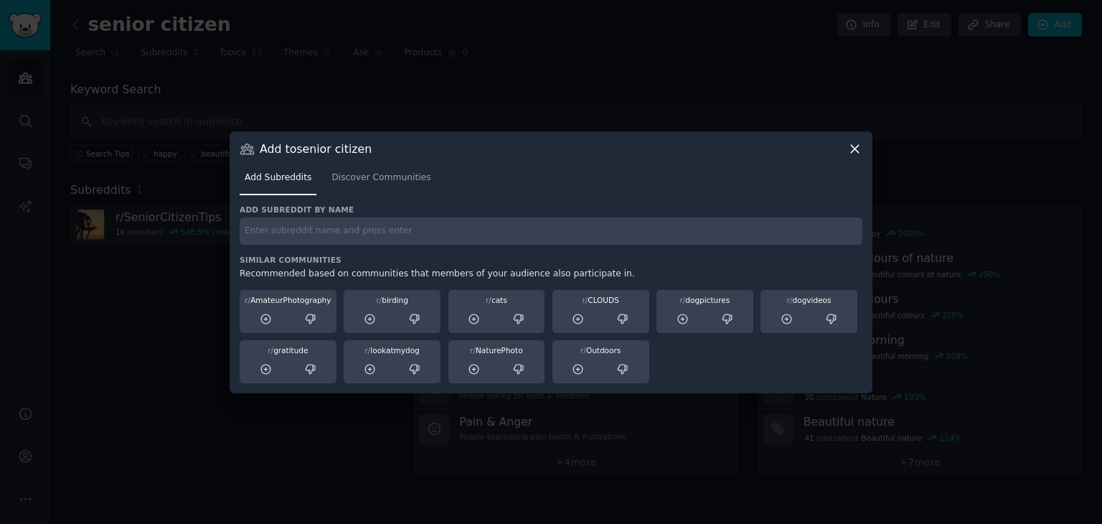
click at [852, 139] on div "Add to senior citizen Add Subreddits Discover Communities Add subreddit by name…" at bounding box center [551, 262] width 643 height 262
click at [853, 146] on icon at bounding box center [855, 148] width 15 height 15
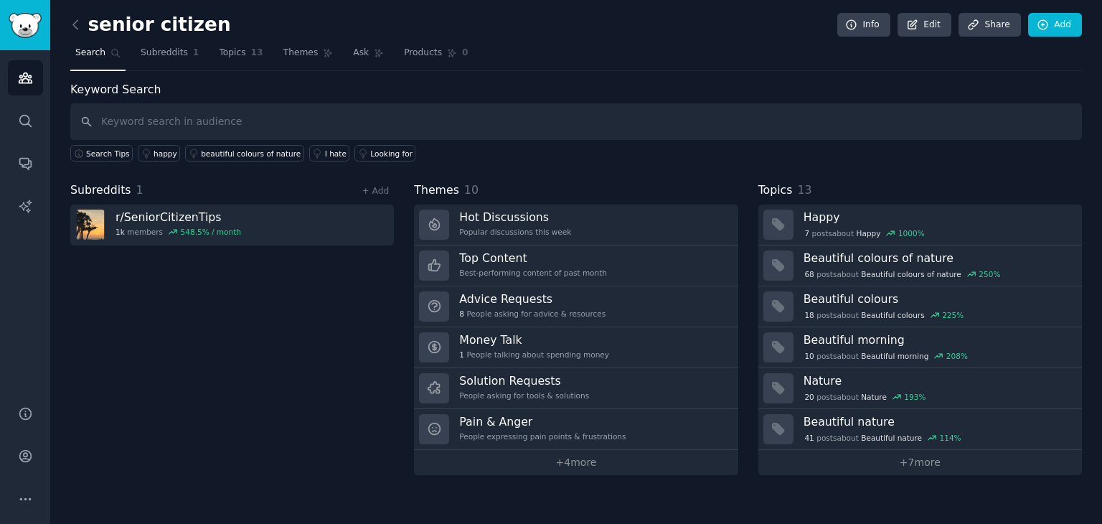
click at [69, 24] on div "senior citizen Info Edit Share Add Search Subreddits 1 Topics 13 Themes Ask Pro…" at bounding box center [576, 262] width 1052 height 524
click at [74, 23] on icon at bounding box center [75, 24] width 4 height 9
